Goal: Task Accomplishment & Management: Manage account settings

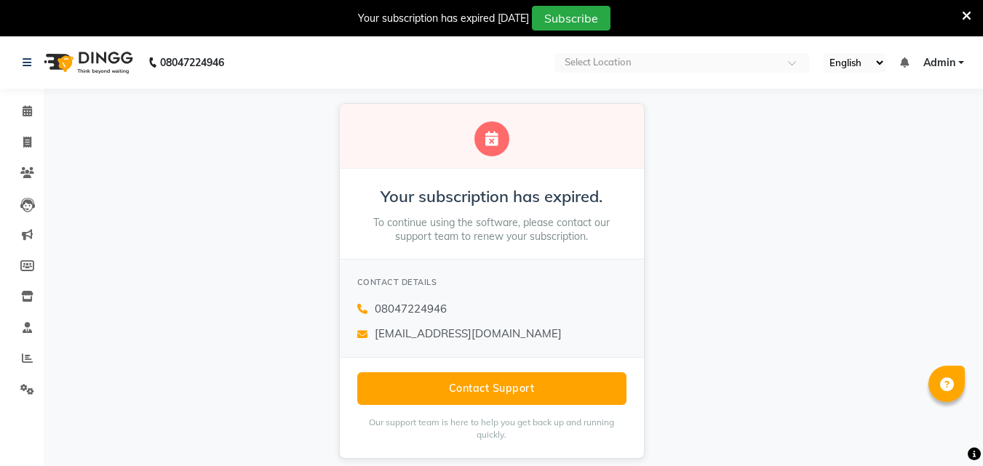
click at [907, 158] on div "Your subscription has expired. To continue using the software, please contact o…" at bounding box center [491, 281] width 983 height 385
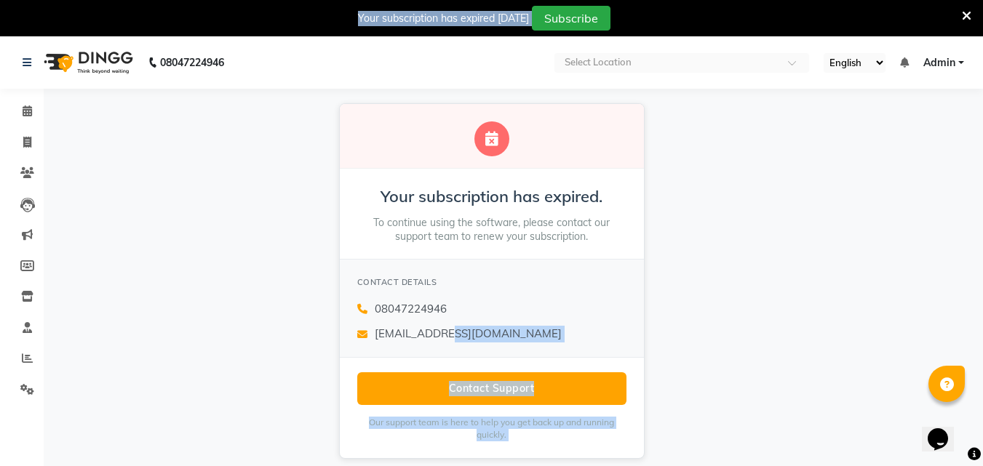
drag, startPoint x: 693, startPoint y: 293, endPoint x: 961, endPoint y: 12, distance: 388.0
click at [961, 36] on body "08047224946 Select Location English ENGLISH Español العربية मराठी हिंदी ગુજરાતી…" at bounding box center [491, 269] width 983 height 466
click at [962, 12] on icon at bounding box center [966, 15] width 9 height 13
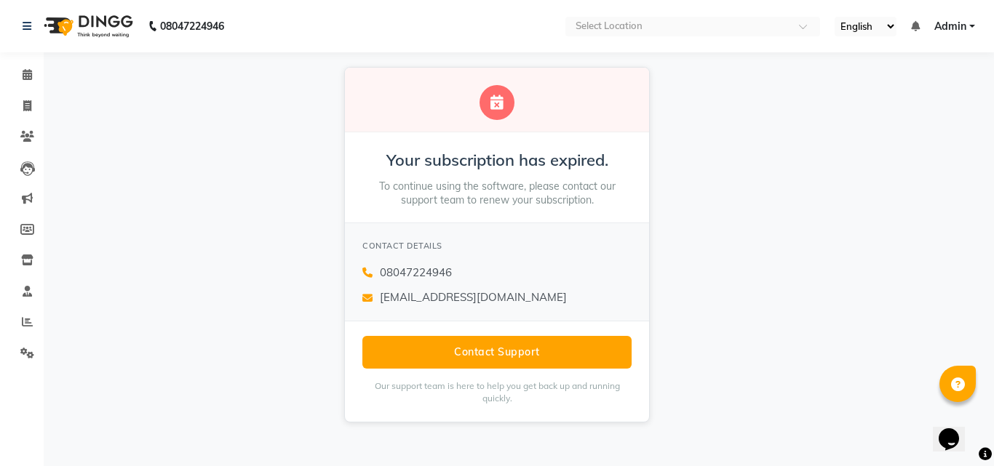
click at [961, 12] on nav "08047224946 Select Location English ENGLISH Español العربية मराठी हिंदी ગુજરાતી…" at bounding box center [497, 26] width 994 height 52
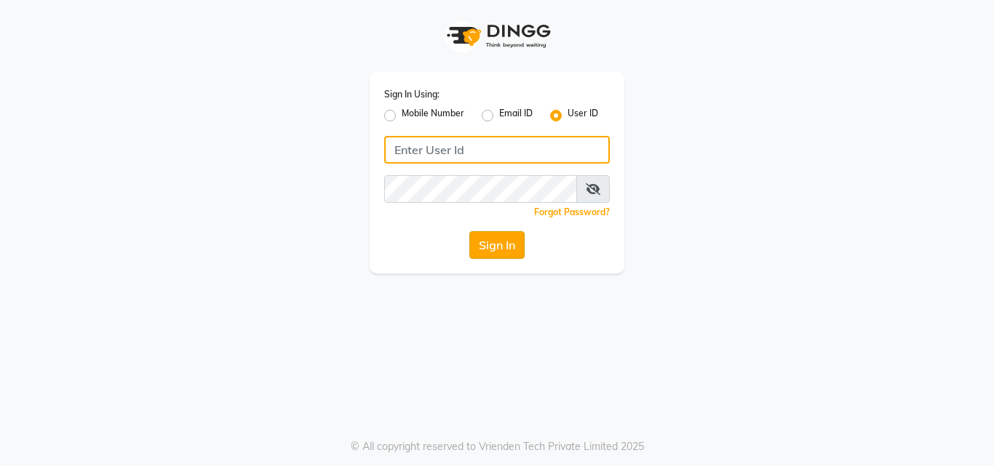
type input "arjun"
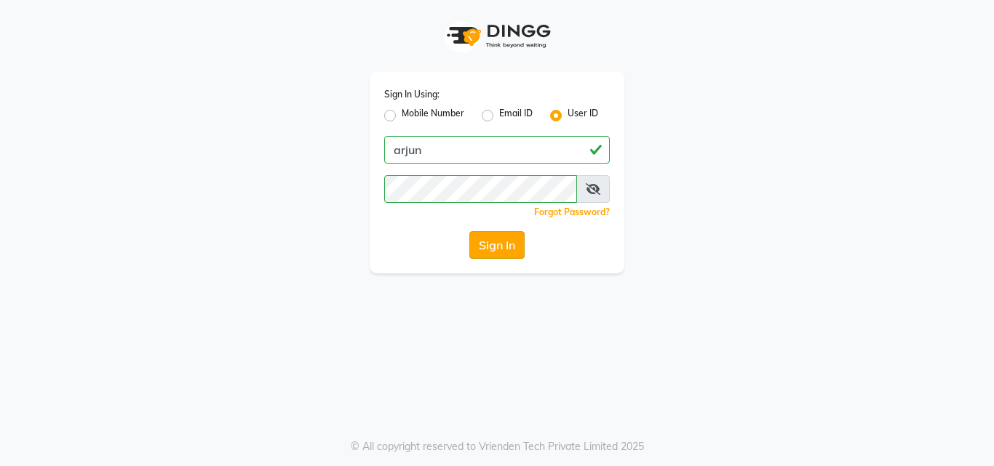
click at [498, 239] on button "Sign In" at bounding box center [496, 245] width 55 height 28
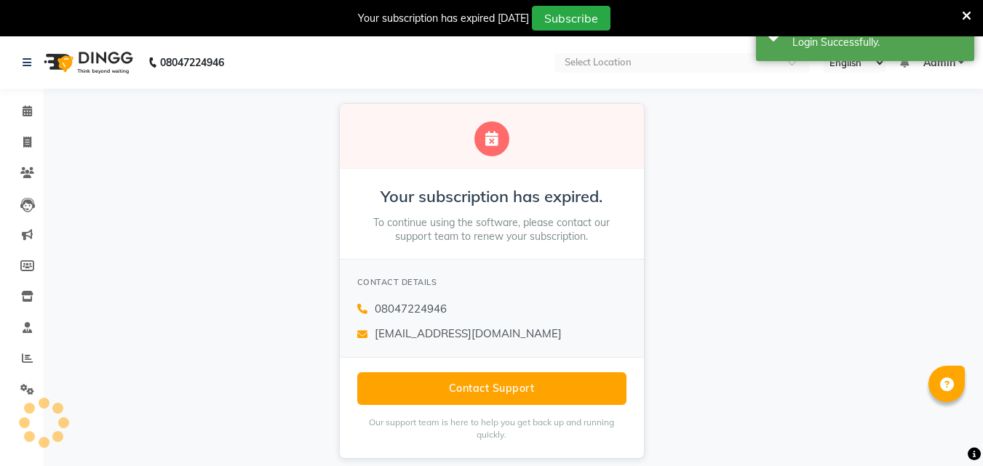
click at [498, 239] on p "To continue using the software, please contact our support team to renew your s…" at bounding box center [491, 230] width 269 height 28
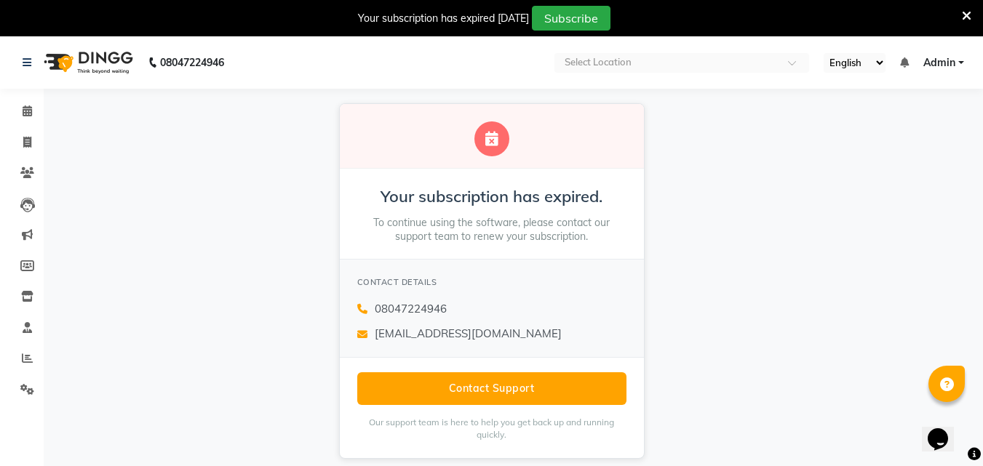
click at [969, 11] on icon at bounding box center [966, 15] width 9 height 13
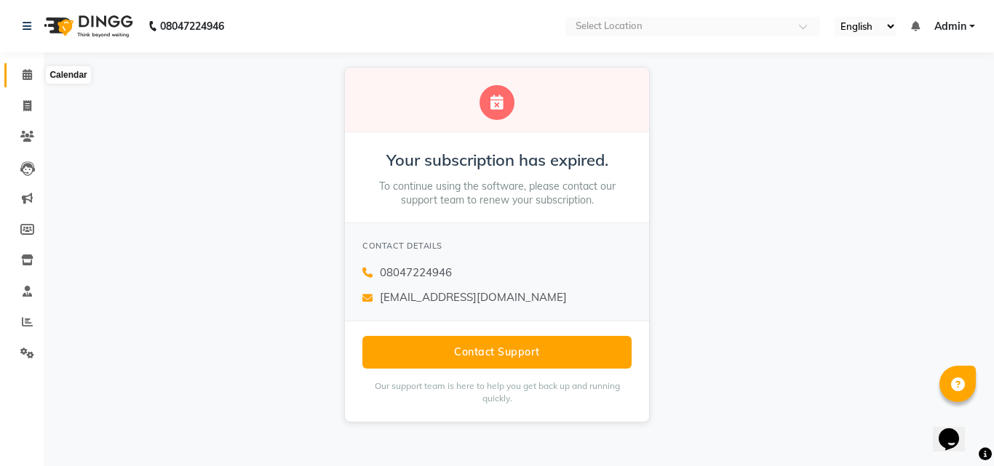
click at [31, 76] on icon at bounding box center [27, 74] width 9 height 11
click at [31, 84] on link "Calendar" at bounding box center [21, 75] width 35 height 24
click at [23, 76] on icon at bounding box center [27, 74] width 9 height 11
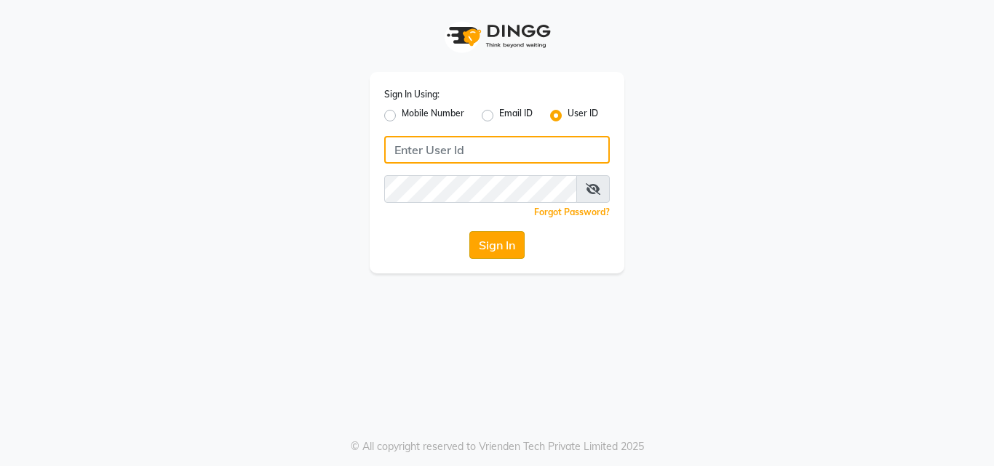
type input "arjun"
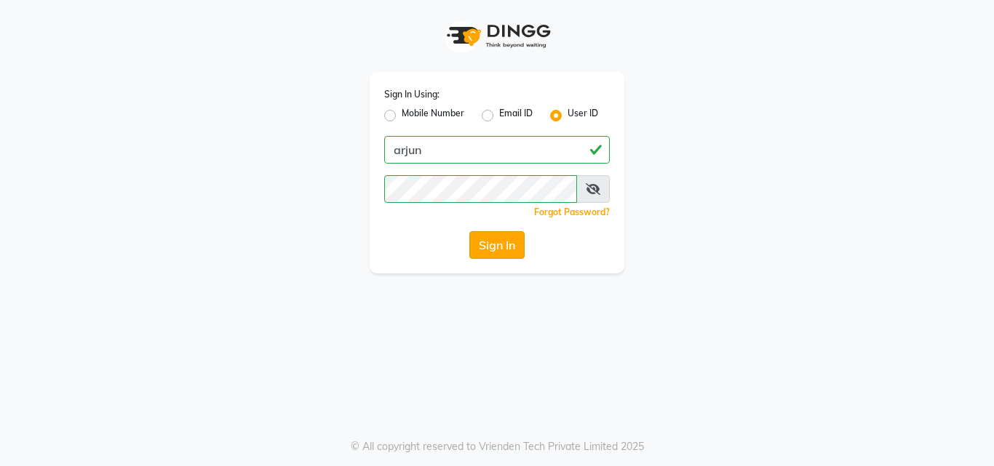
click at [501, 235] on button "Sign In" at bounding box center [496, 245] width 55 height 28
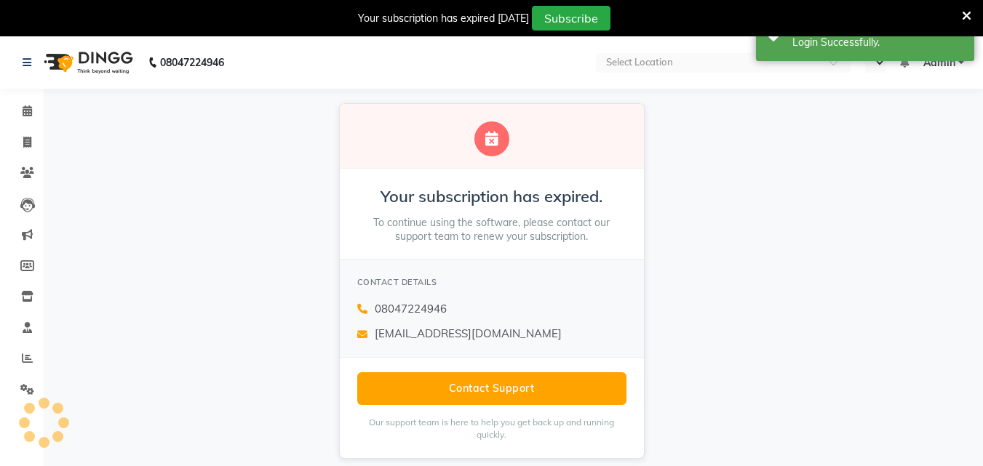
select select "en"
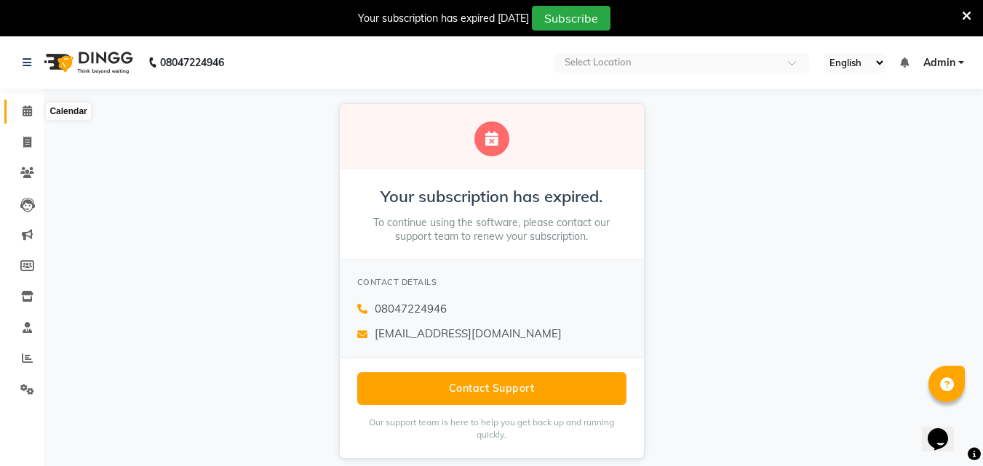
click at [20, 115] on span at bounding box center [27, 111] width 25 height 17
